Goal: Find specific page/section: Find specific page/section

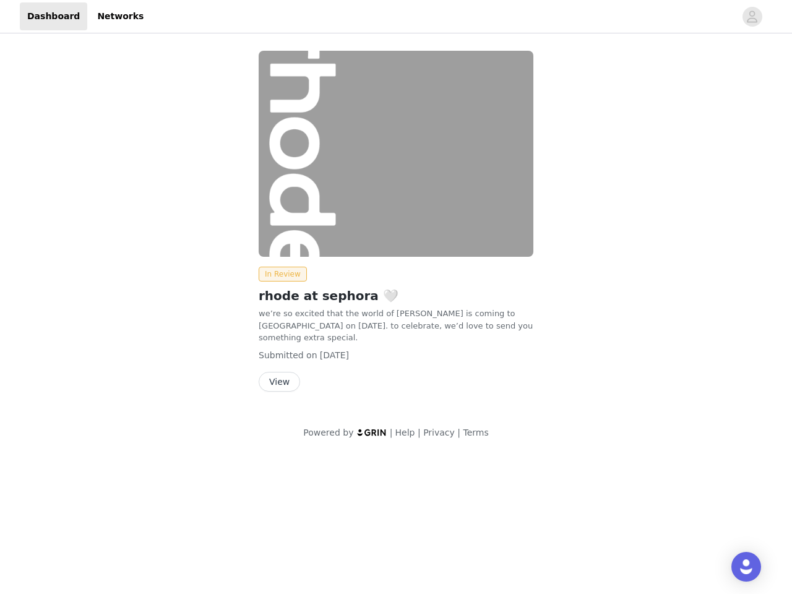
click at [396, 221] on img at bounding box center [396, 154] width 275 height 206
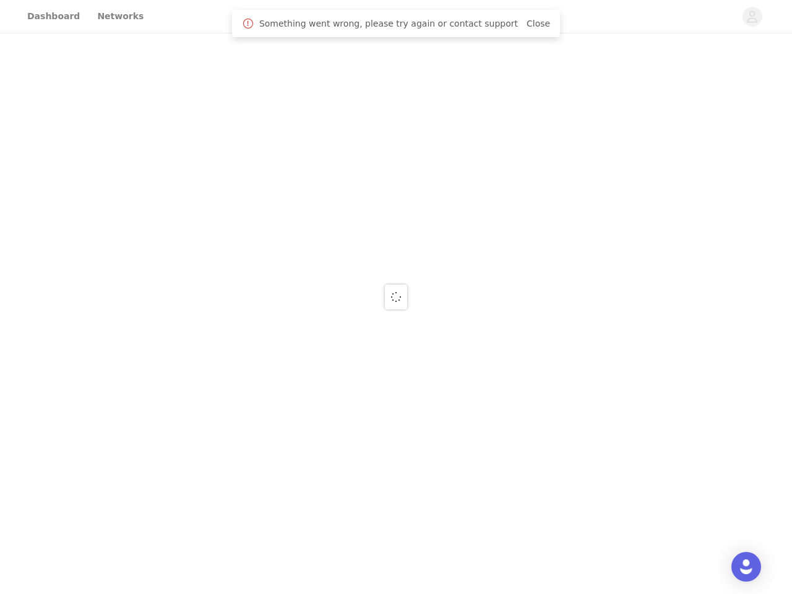
click at [753, 17] on div at bounding box center [396, 297] width 792 height 594
click at [396, 153] on div at bounding box center [396, 297] width 792 height 594
click at [280, 274] on div at bounding box center [396, 297] width 792 height 594
click at [279, 369] on div at bounding box center [396, 297] width 792 height 594
click at [746, 567] on img "Open Intercom Messenger" at bounding box center [746, 566] width 15 height 15
